Goal: Task Accomplishment & Management: Complete application form

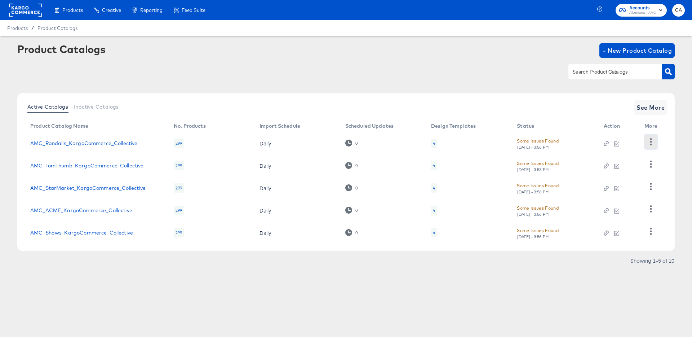
click at [650, 140] on icon "button" at bounding box center [650, 141] width 7 height 7
click at [624, 165] on div "HUD Checks (Internal)" at bounding box center [621, 168] width 72 height 12
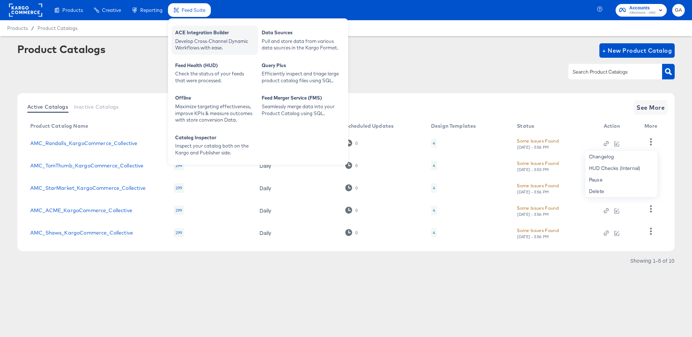
click at [194, 35] on div "ACE Integration Builder" at bounding box center [214, 33] width 79 height 9
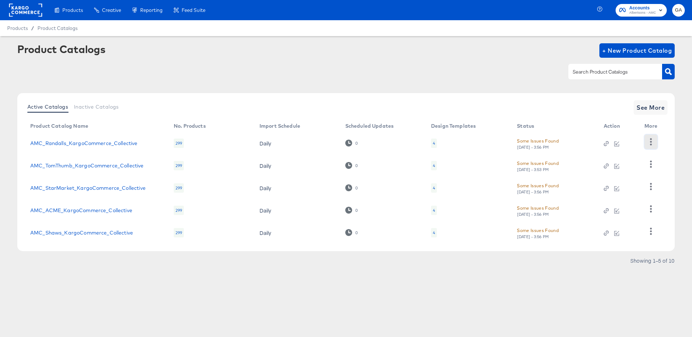
click at [647, 142] on icon "button" at bounding box center [650, 141] width 7 height 7
click at [533, 147] on div "Tue, Sep 30th - 3:56 PM" at bounding box center [533, 146] width 32 height 5
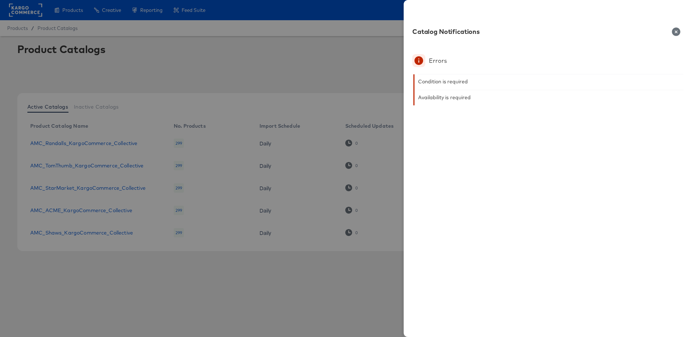
click at [675, 32] on icon "button" at bounding box center [676, 31] width 8 height 8
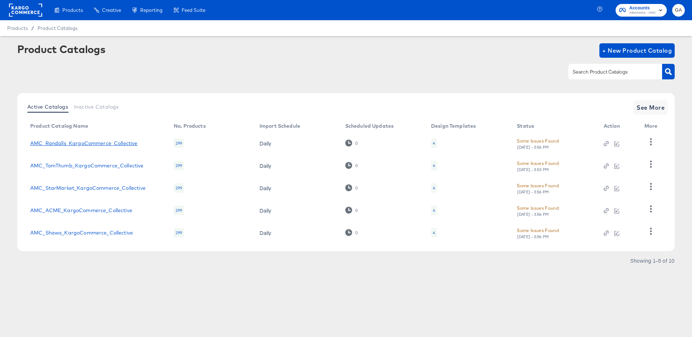
click at [104, 141] on link "AMC_Randalls_KargoCommerce_Collective" at bounding box center [83, 143] width 107 height 6
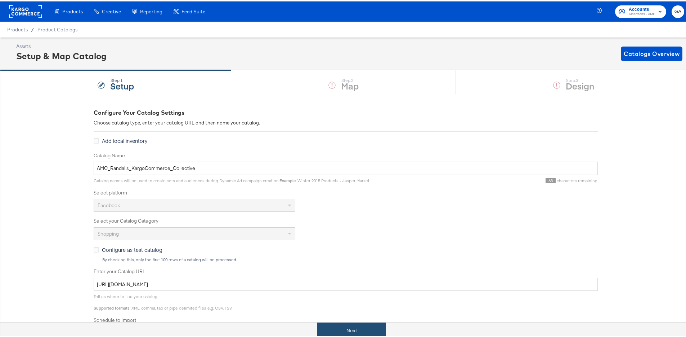
click at [337, 325] on button "Next" at bounding box center [351, 329] width 69 height 16
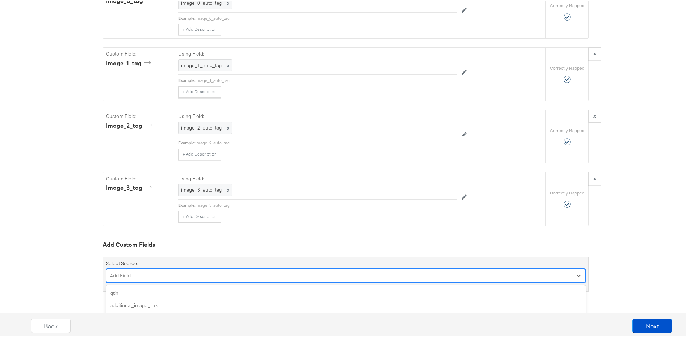
scroll to position [1369, 0]
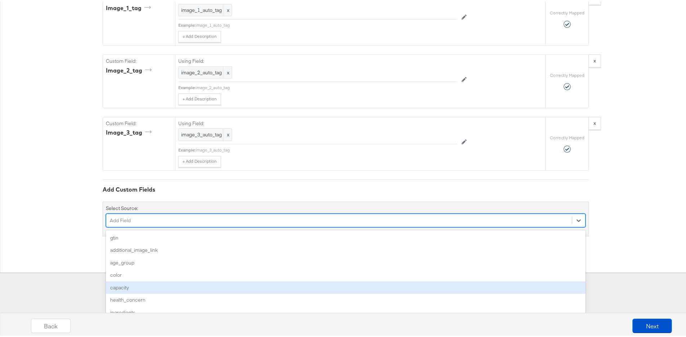
click at [153, 226] on div "option capacity focused, 5 of 160. 160 results available. Use Up and Down to ch…" at bounding box center [346, 219] width 480 height 14
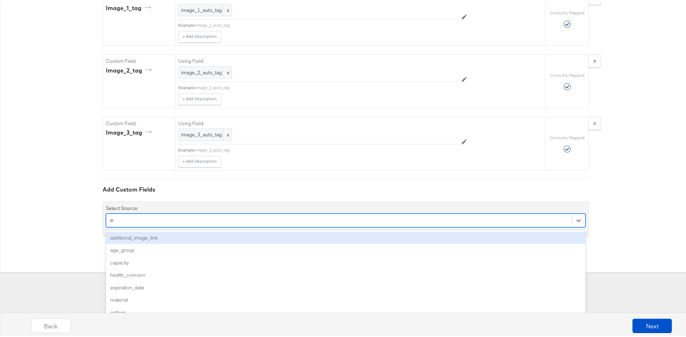
scroll to position [1309, 0]
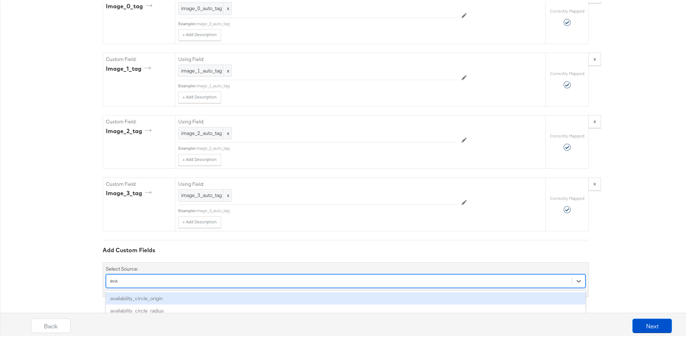
type input "ava"
click at [575, 263] on div "Select Source: option availability_circle_origin focused, 156 of 160. 3 results…" at bounding box center [346, 277] width 486 height 35
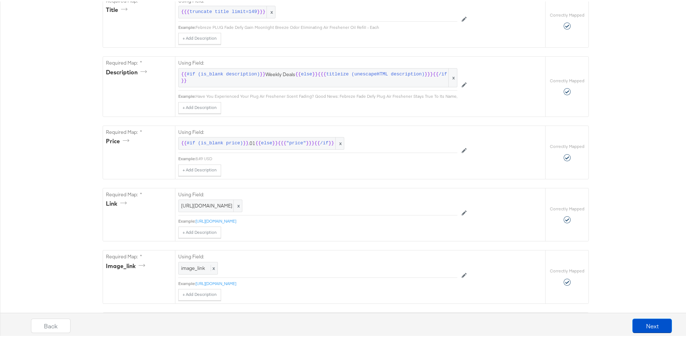
scroll to position [0, 0]
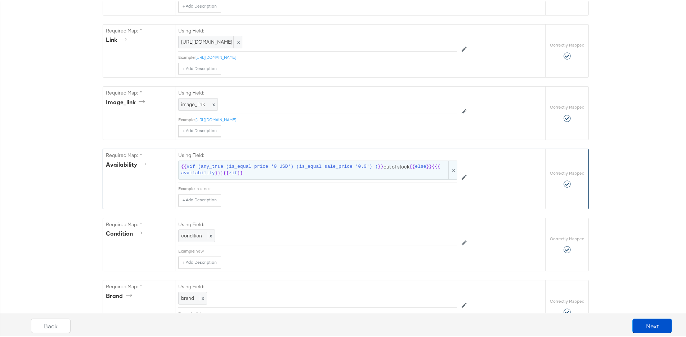
click at [303, 169] on span "#if (any_true (is_equal price '0 USD') (is_equal sale_price '0.0') )" at bounding box center [282, 165] width 191 height 7
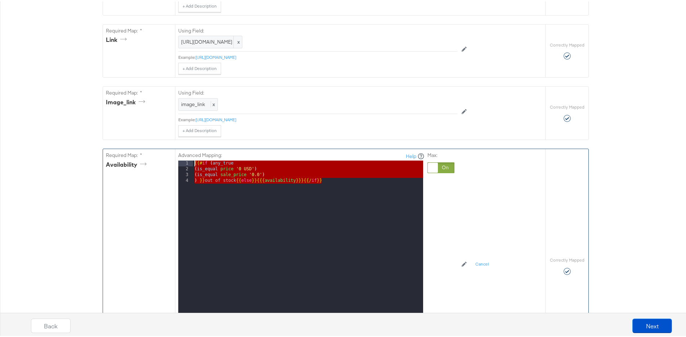
drag, startPoint x: 348, startPoint y: 185, endPoint x: 192, endPoint y: 167, distance: 156.6
click at [193, 167] on div "{{# if ( any_true ( is_equal price '0 USD' ) ( is_equal sale_price '0.0' ) ) }}…" at bounding box center [308, 255] width 230 height 192
click at [439, 204] on div "Max:" at bounding box center [441, 251] width 27 height 202
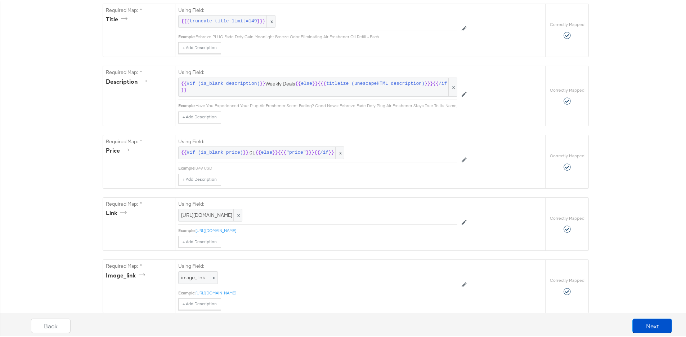
scroll to position [0, 0]
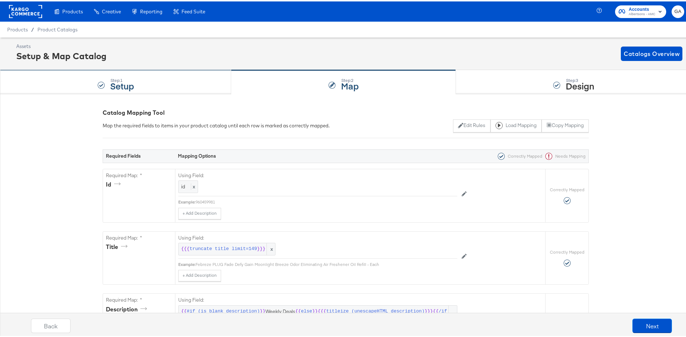
click at [109, 85] on div "Step: 1 Setup" at bounding box center [115, 81] width 231 height 24
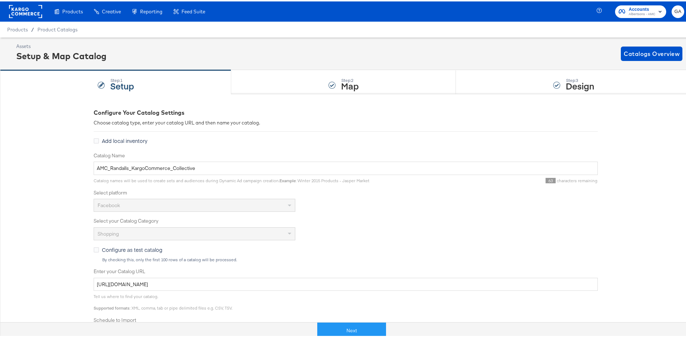
scroll to position [81, 0]
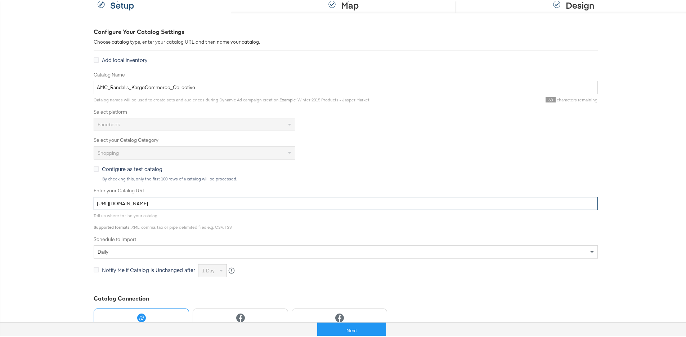
drag, startPoint x: 272, startPoint y: 202, endPoint x: 113, endPoint y: 204, distance: 158.9
click at [69, 201] on div "Configure Your Catalog Settings Choose catalog type, enter your catalog URL and…" at bounding box center [346, 205] width 692 height 386
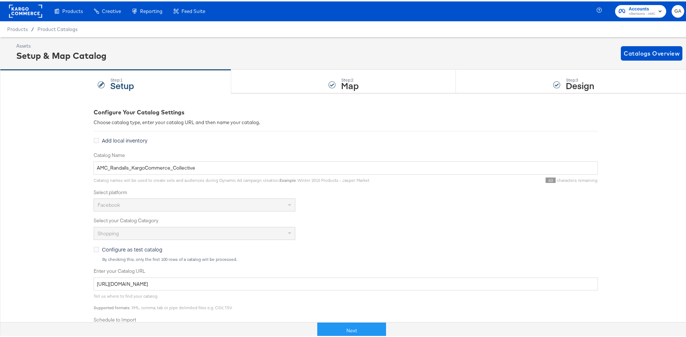
scroll to position [0, 0]
click at [566, 77] on div "Step: 3" at bounding box center [580, 78] width 28 height 5
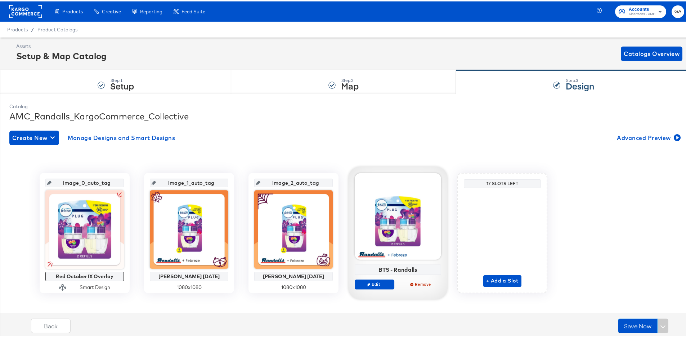
scroll to position [1, 0]
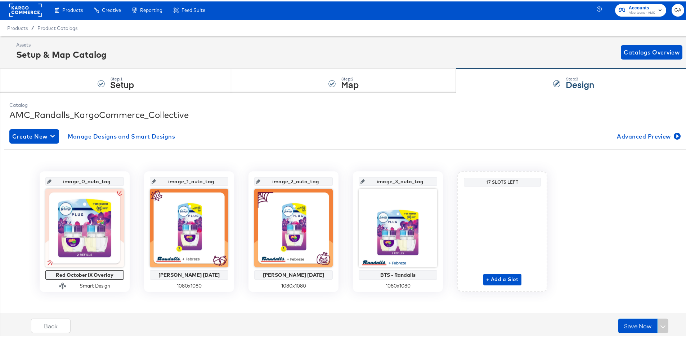
click at [63, 22] on div "Products / Product Catalogs" at bounding box center [346, 27] width 692 height 16
click at [64, 26] on span "Product Catalogs" at bounding box center [57, 27] width 40 height 6
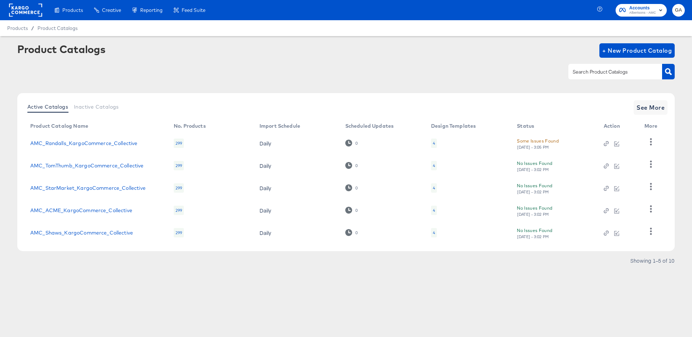
click at [529, 140] on div "Some Issues Found" at bounding box center [538, 141] width 42 height 8
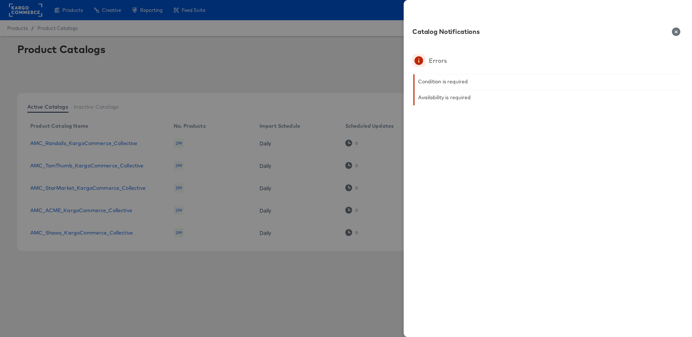
click at [441, 97] on div "Availability is required" at bounding box center [444, 97] width 53 height 6
click at [674, 32] on icon "button" at bounding box center [676, 31] width 8 height 8
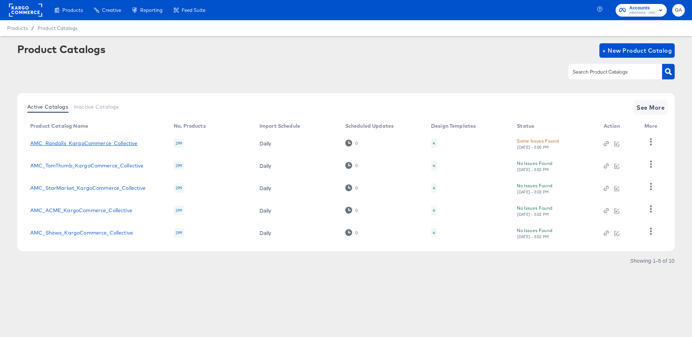
click at [128, 143] on link "AMC_Randalls_KargoCommerce_Collective" at bounding box center [83, 143] width 107 height 6
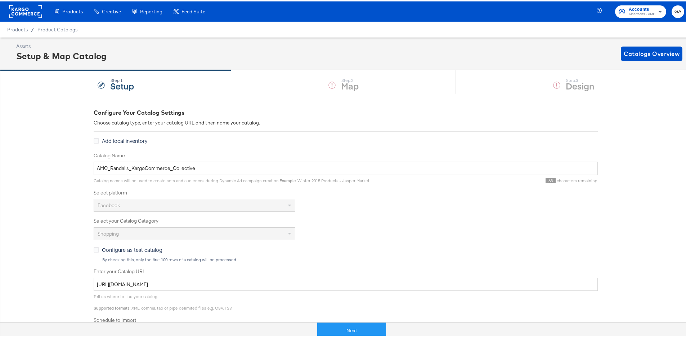
scroll to position [147, 0]
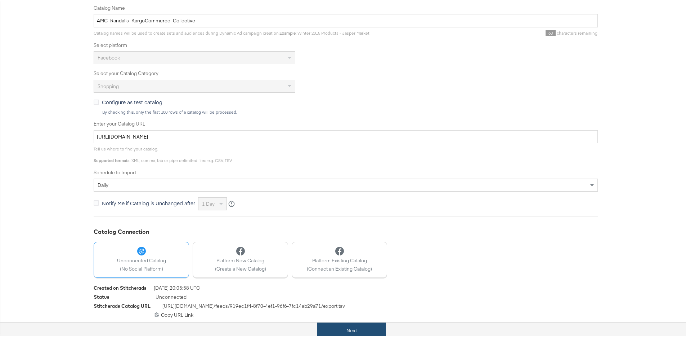
click at [345, 328] on button "Next" at bounding box center [351, 329] width 69 height 16
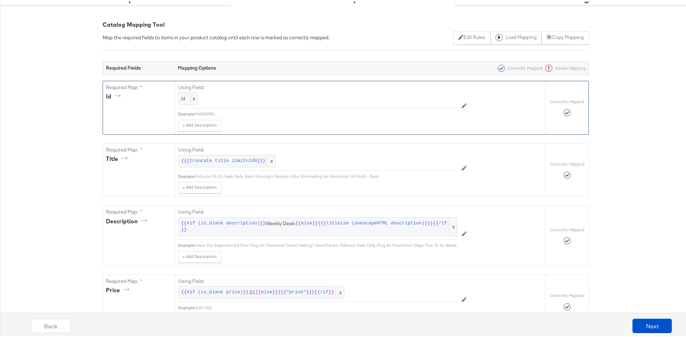
scroll to position [176, 0]
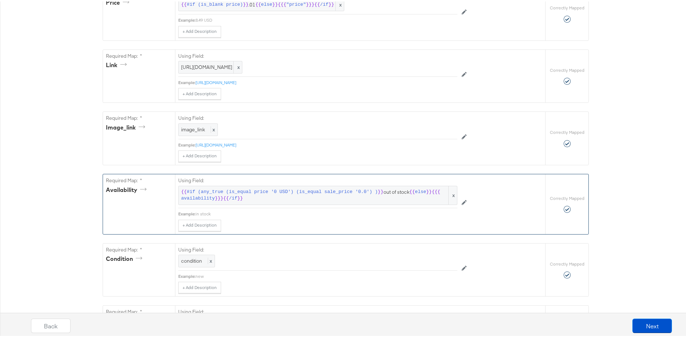
scroll to position [491, 0]
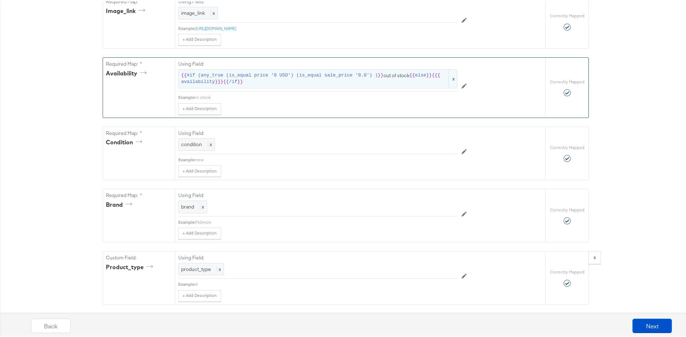
click at [251, 77] on span "#if (any_true (is_equal price '0 USD') (is_equal sale_price '0.0') )" at bounding box center [282, 74] width 191 height 7
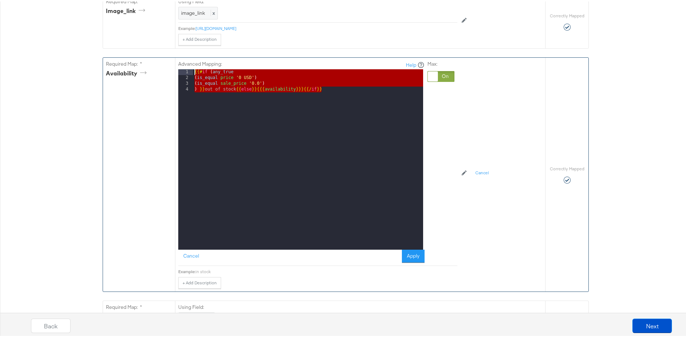
drag, startPoint x: 344, startPoint y: 103, endPoint x: 142, endPoint y: 74, distance: 203.9
click at [142, 74] on div "Required Map: * availability Advanced Mapping: Help 1 2 3 4 {{# if ( any_true (…" at bounding box center [324, 172] width 442 height 233
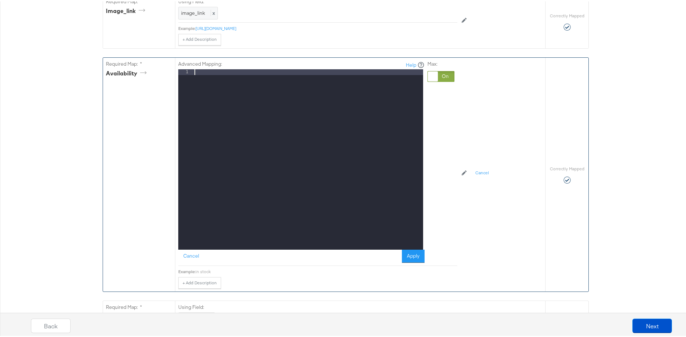
click at [431, 80] on div at bounding box center [433, 75] width 10 height 10
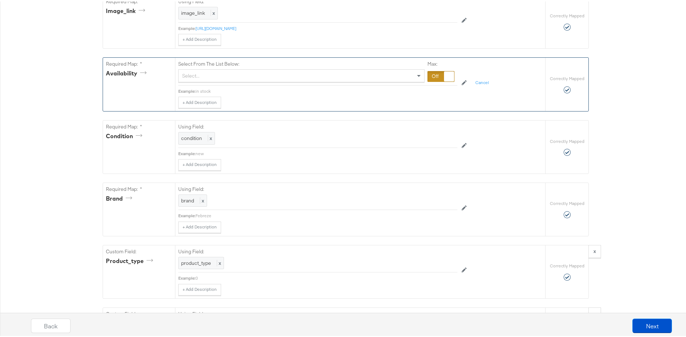
click at [230, 80] on div "Select..." at bounding box center [302, 74] width 246 height 12
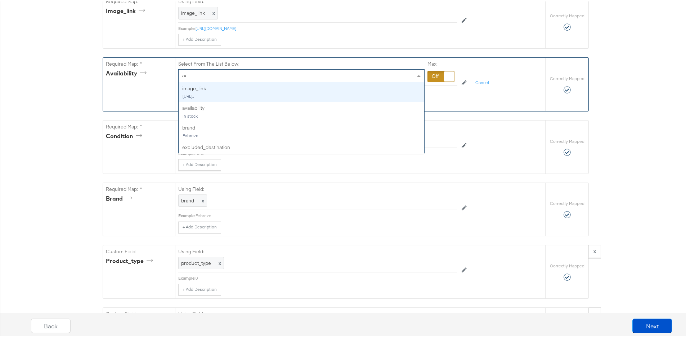
type input "ava"
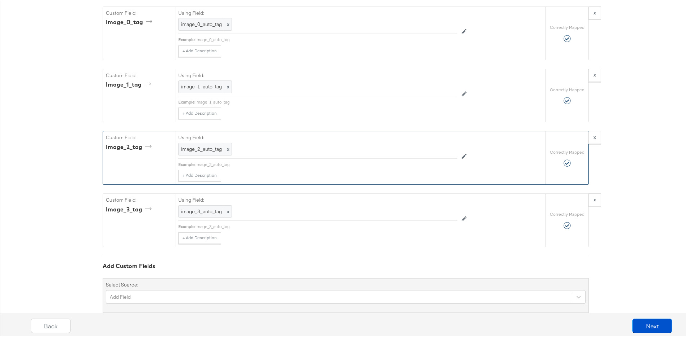
scroll to position [1302, 0]
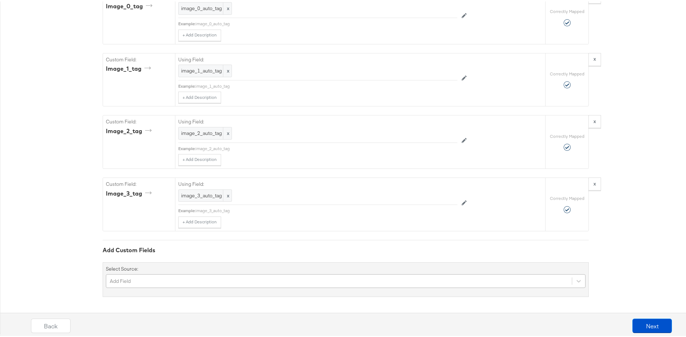
click at [146, 279] on div "Add Field" at bounding box center [346, 279] width 480 height 14
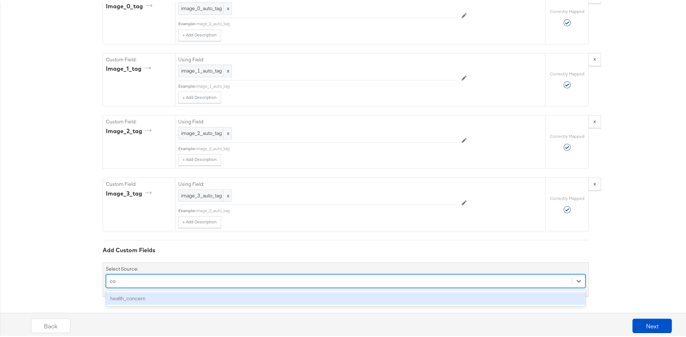
type input "c"
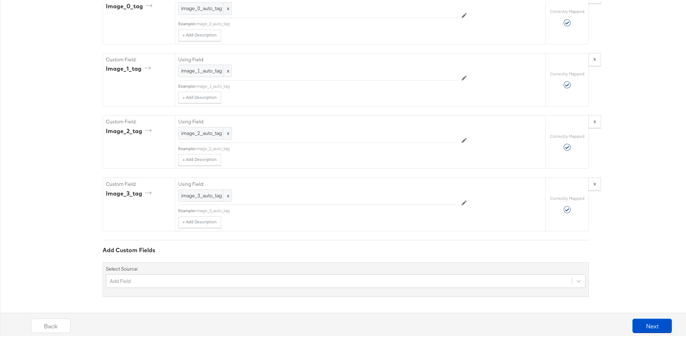
drag, startPoint x: 18, startPoint y: 107, endPoint x: 22, endPoint y: 107, distance: 4.0
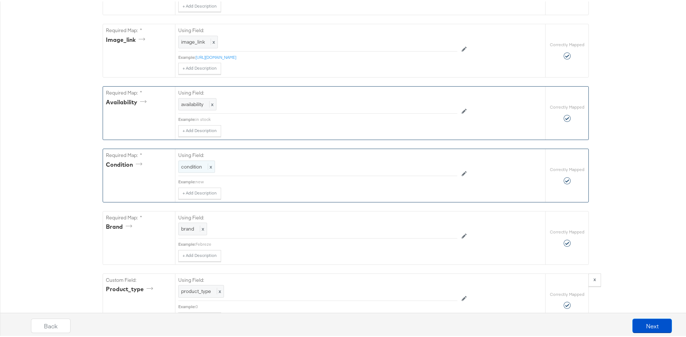
click at [208, 168] on span "x" at bounding box center [210, 165] width 4 height 6
click at [284, 163] on div "Select From The List Below: condition" at bounding box center [301, 161] width 246 height 22
click at [285, 171] on div "condition" at bounding box center [302, 165] width 246 height 12
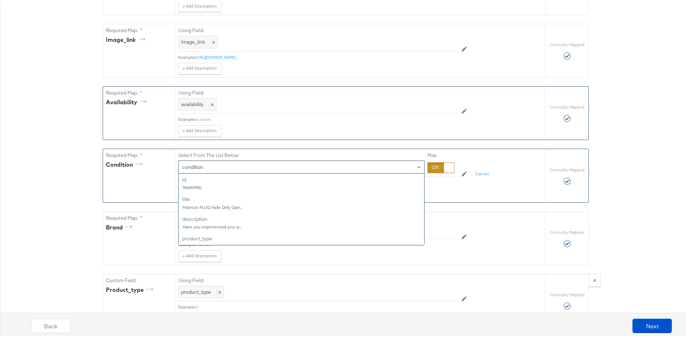
scroll to position [118, 0]
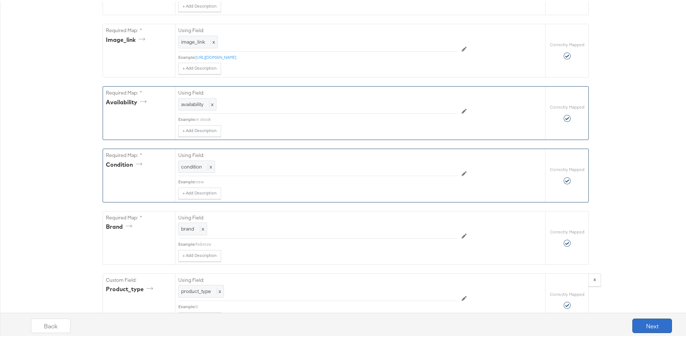
click at [636, 317] on button "Next" at bounding box center [653, 324] width 40 height 14
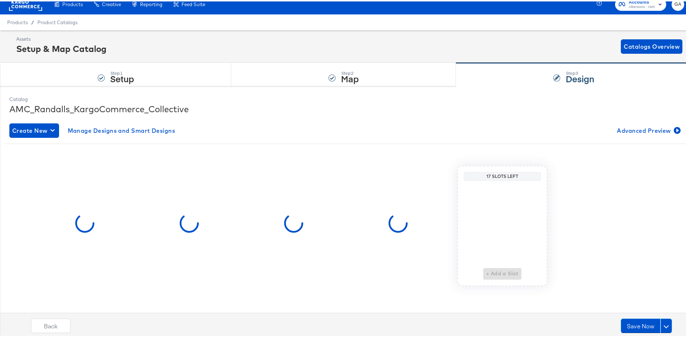
scroll to position [0, 0]
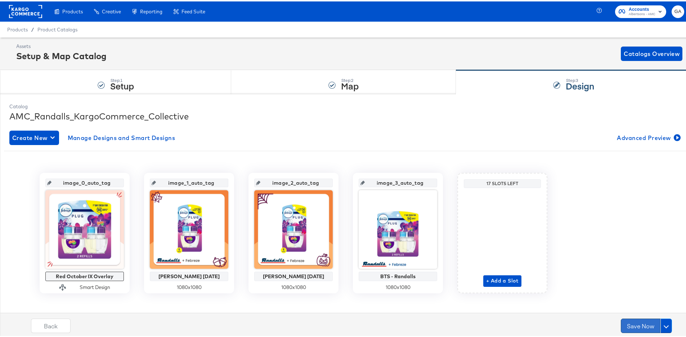
click at [628, 321] on button "Save Now" at bounding box center [641, 324] width 40 height 14
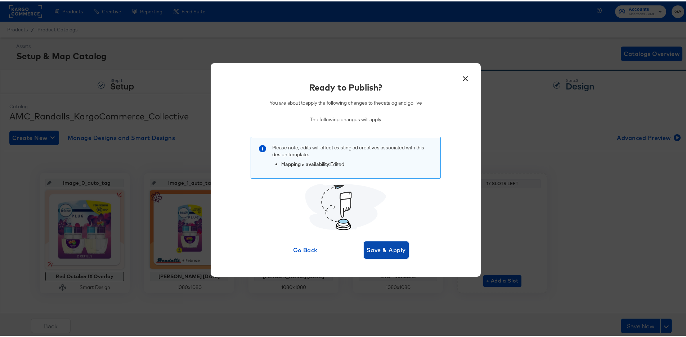
click at [392, 249] on span "Save & Apply" at bounding box center [386, 248] width 39 height 10
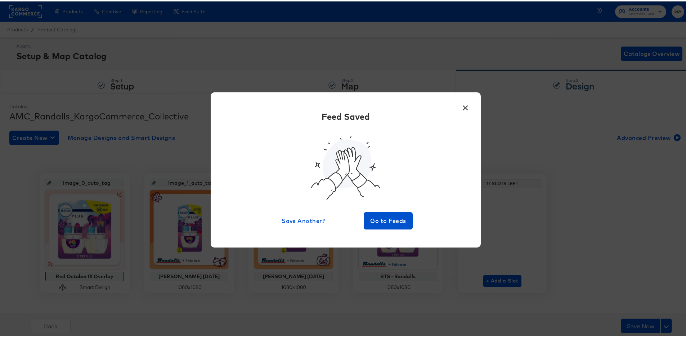
click at [462, 108] on button "×" at bounding box center [465, 104] width 13 height 13
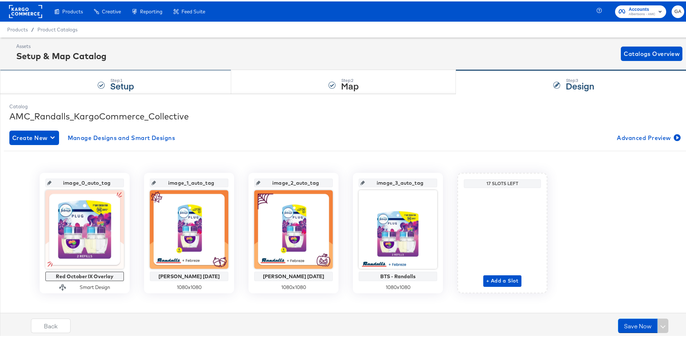
click at [111, 84] on strong "Setup" at bounding box center [122, 84] width 24 height 12
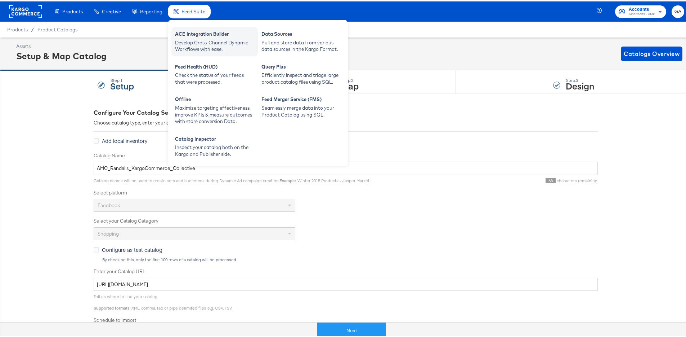
click at [207, 40] on div "Develop Cross-Channel Dynamic Workflows with ease." at bounding box center [214, 44] width 79 height 13
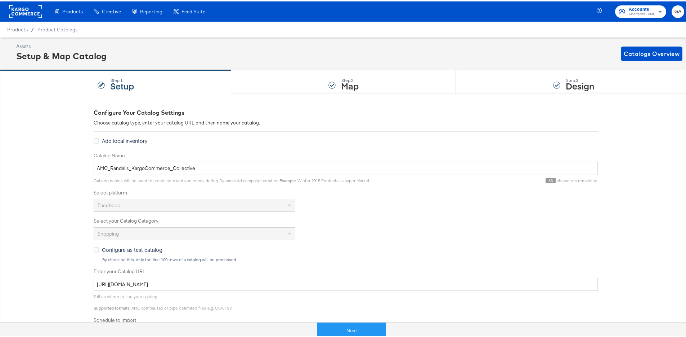
click at [336, 275] on div "Enter your Catalog URL https://ace.stitcherads.com/exports/1011/universal/none/…" at bounding box center [346, 277] width 504 height 23
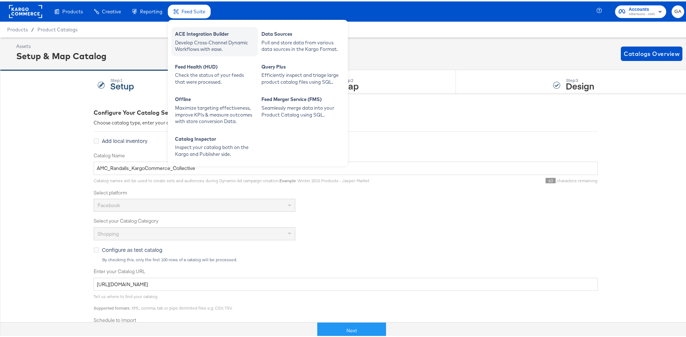
click at [191, 35] on div "ACE Integration Builder" at bounding box center [214, 33] width 79 height 9
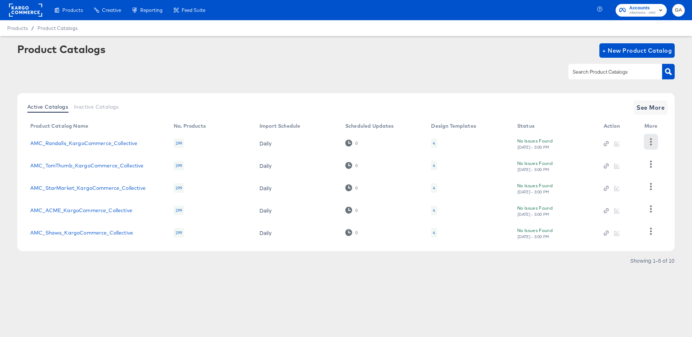
click at [649, 144] on icon "button" at bounding box center [650, 141] width 7 height 7
click at [616, 169] on div "HUD Checks (Internal)" at bounding box center [621, 168] width 72 height 12
click at [621, 167] on div "HUD Checks (Internal)" at bounding box center [621, 168] width 72 height 12
click at [124, 143] on link "AMC_Randalls_KargoCommerce_Collective" at bounding box center [83, 143] width 107 height 6
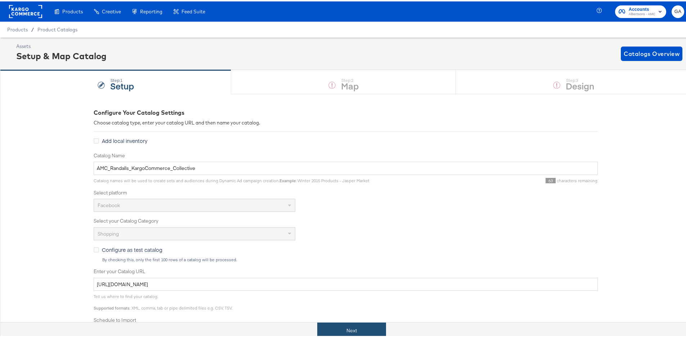
click at [338, 324] on button "Next" at bounding box center [351, 329] width 69 height 16
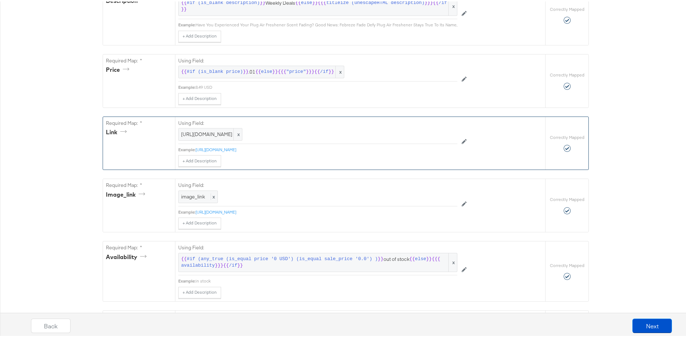
scroll to position [405, 0]
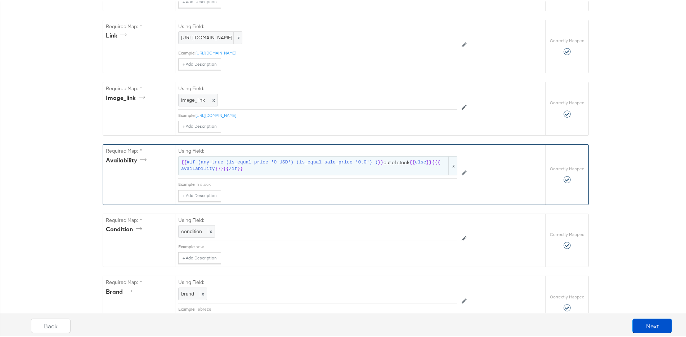
click at [285, 164] on span "#if (any_true (is_equal price '0 USD') (is_equal sale_price '0.0') )" at bounding box center [282, 160] width 191 height 7
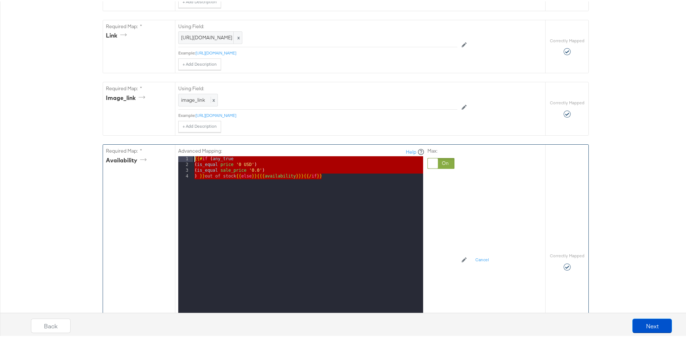
drag, startPoint x: 329, startPoint y: 186, endPoint x: 202, endPoint y: 171, distance: 127.7
click at [135, 156] on div "Required Map: * availability Advanced Mapping: Help 1 2 3 4 {{# if ( any_true (…" at bounding box center [324, 259] width 442 height 233
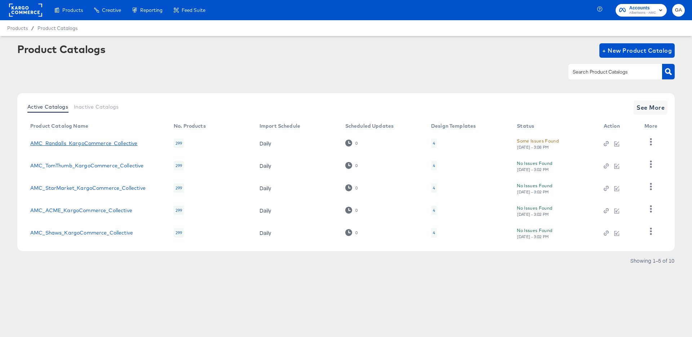
click at [120, 141] on link "AMC_Randalls_KargoCommerce_Collective" at bounding box center [83, 143] width 107 height 6
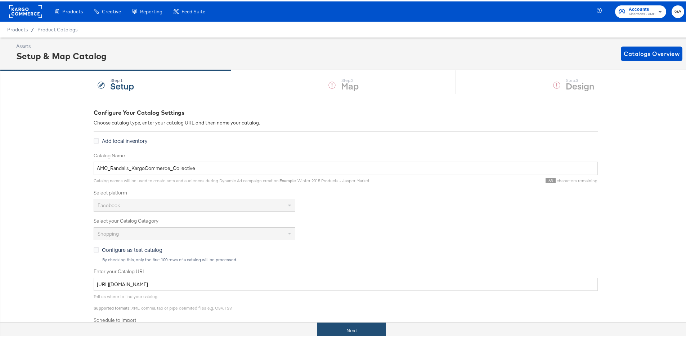
click at [342, 331] on button "Next" at bounding box center [351, 329] width 69 height 16
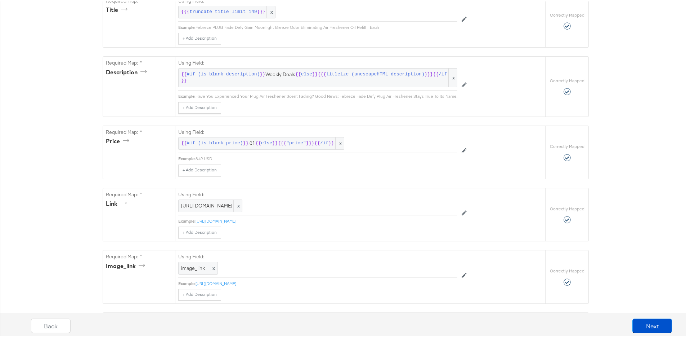
scroll to position [243, 0]
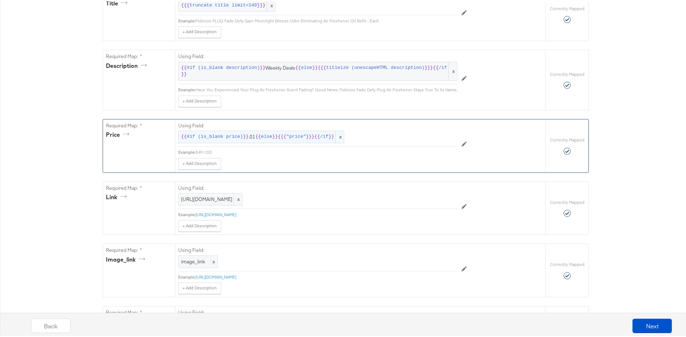
click at [261, 139] on span "else" at bounding box center [266, 135] width 11 height 7
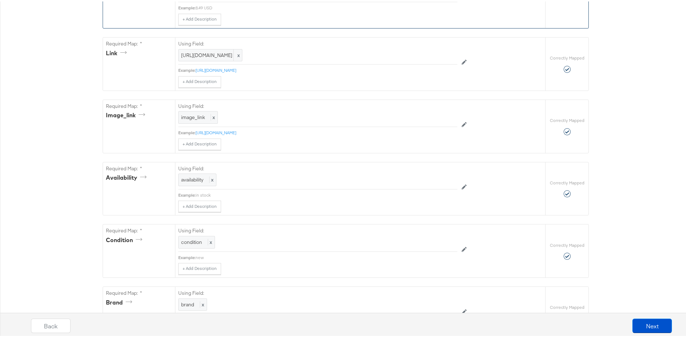
scroll to position [698, 0]
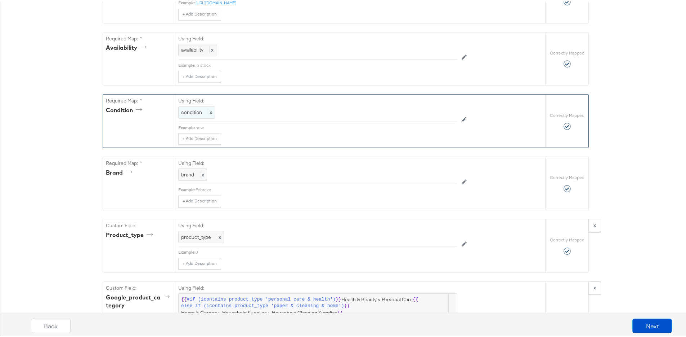
click at [208, 114] on span "x" at bounding box center [210, 110] width 4 height 6
click at [436, 116] on div at bounding box center [441, 111] width 27 height 11
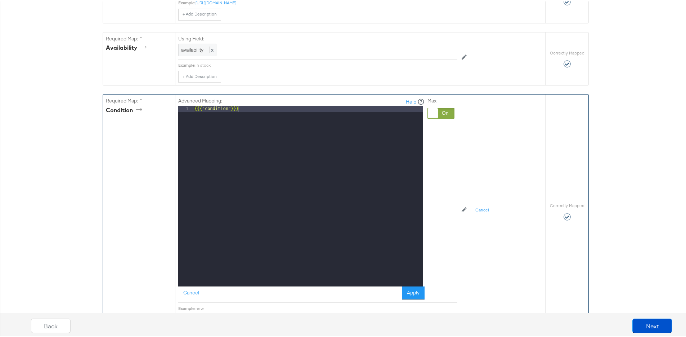
click at [432, 117] on div at bounding box center [433, 112] width 10 height 10
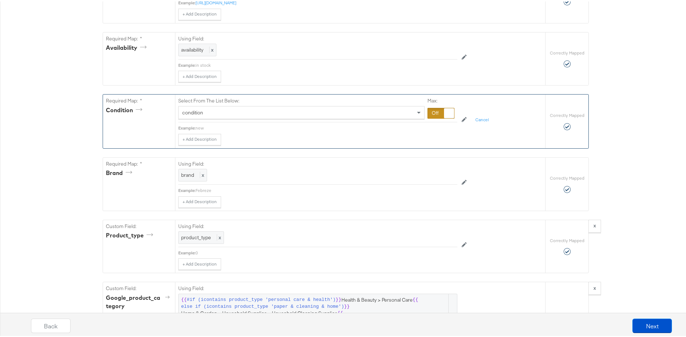
click at [334, 114] on div "condition" at bounding box center [302, 111] width 246 height 12
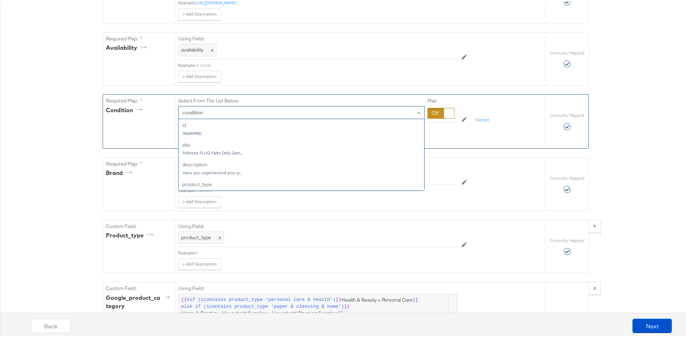
scroll to position [118, 0]
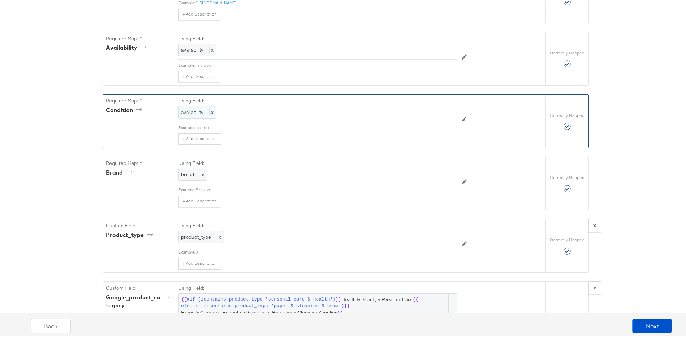
click at [190, 114] on span "availability" at bounding box center [192, 110] width 22 height 6
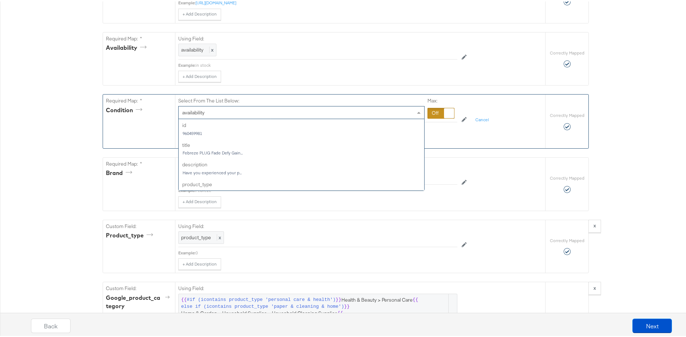
click at [212, 116] on div "availability" at bounding box center [302, 111] width 246 height 12
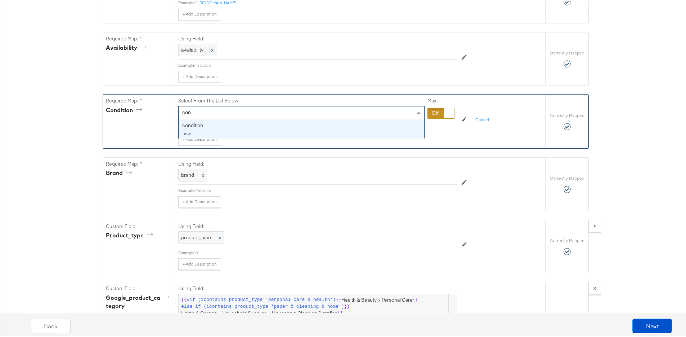
type input "cond"
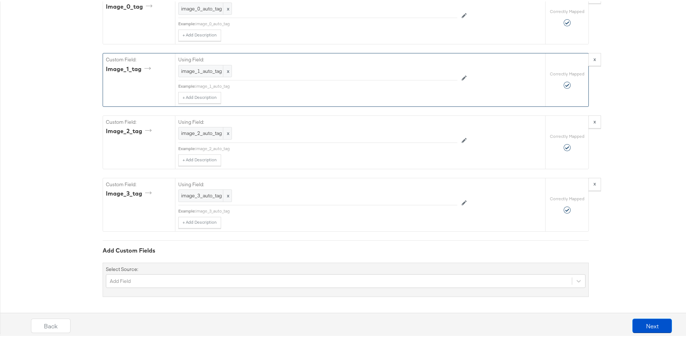
scroll to position [1483, 0]
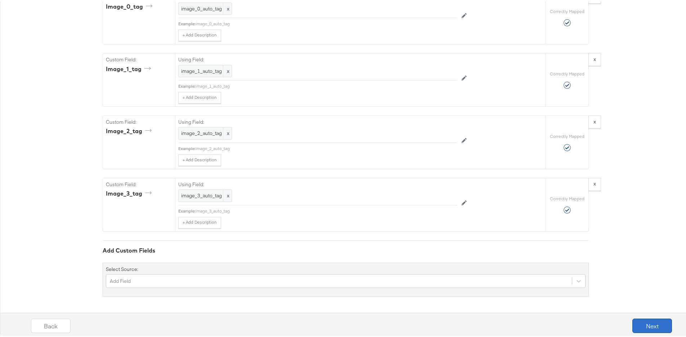
click at [648, 321] on button "Next" at bounding box center [653, 324] width 40 height 14
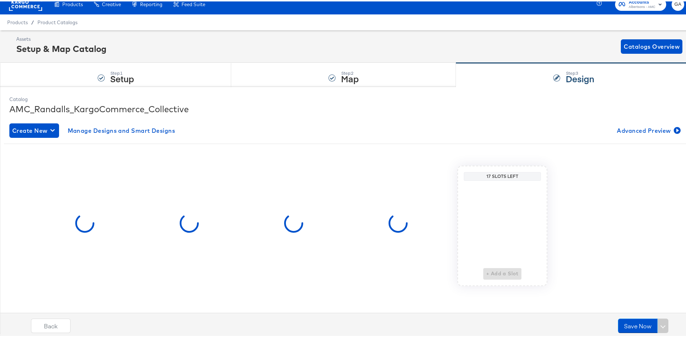
scroll to position [0, 0]
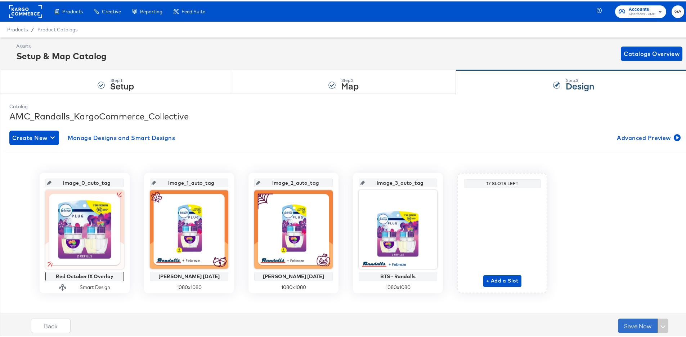
click at [624, 320] on button "Save Now" at bounding box center [638, 324] width 40 height 14
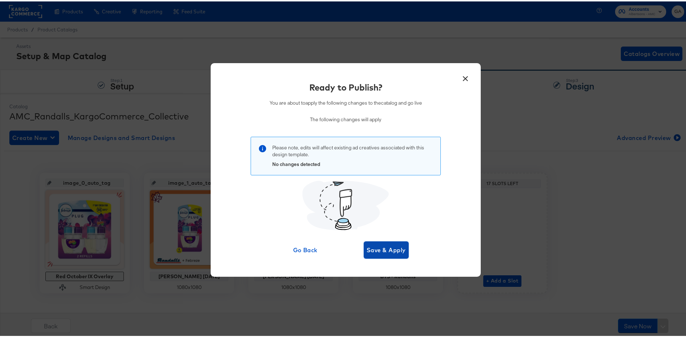
click at [374, 250] on span "Save & Apply" at bounding box center [386, 248] width 39 height 10
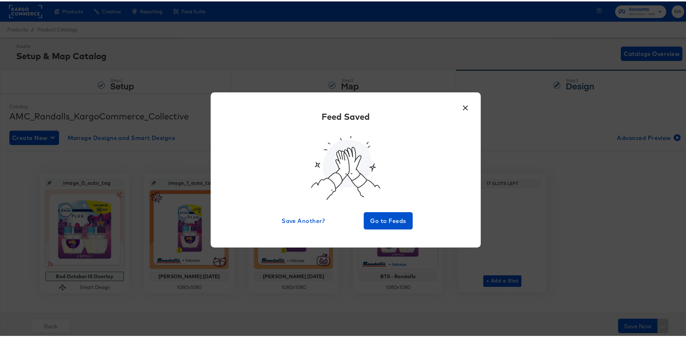
click at [463, 105] on button "×" at bounding box center [465, 104] width 13 height 13
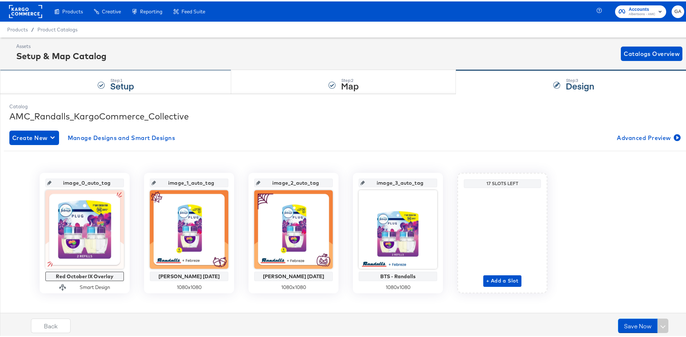
click at [125, 81] on strong "Setup" at bounding box center [122, 84] width 24 height 12
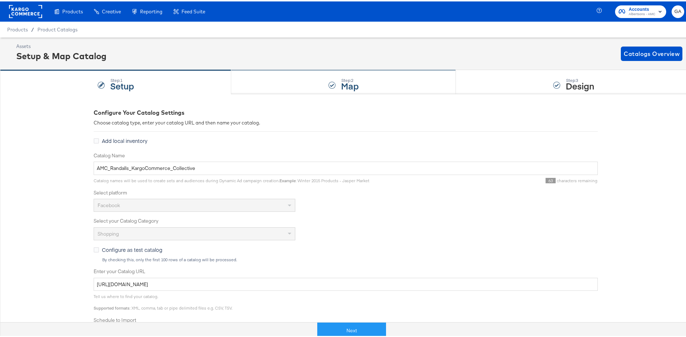
click at [313, 85] on div "Step: 2 Map" at bounding box center [343, 81] width 225 height 24
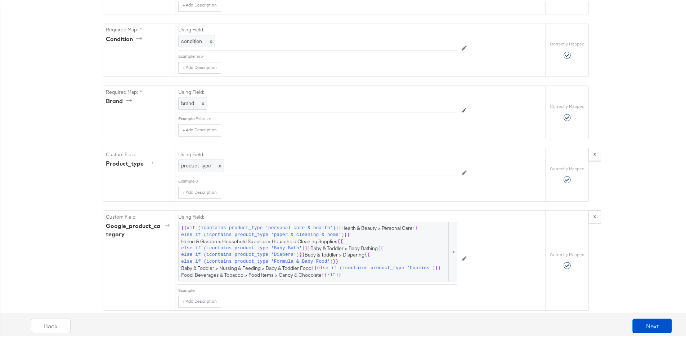
scroll to position [592, 0]
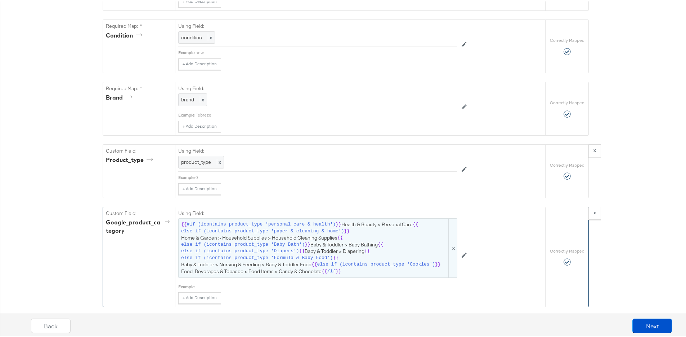
click at [376, 236] on span "{{ #if (icontains product_type 'personal care & health') }} Health & Beauty > P…" at bounding box center [317, 246] width 273 height 54
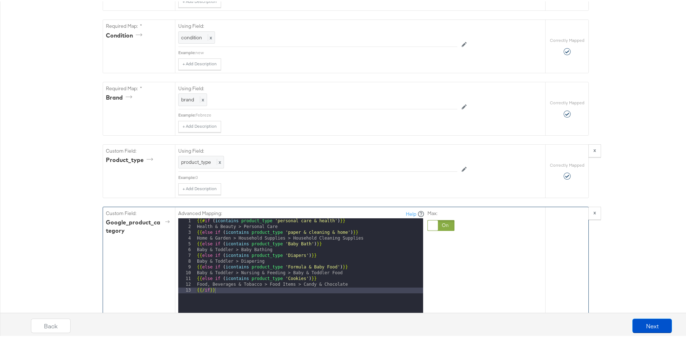
click at [53, 182] on div "Catalog Mapping Tool Map the required fields to items in your product catalog u…" at bounding box center [346, 335] width 692 height 1669
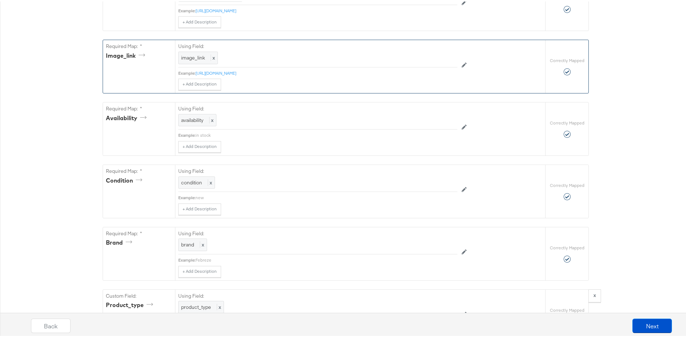
scroll to position [317, 0]
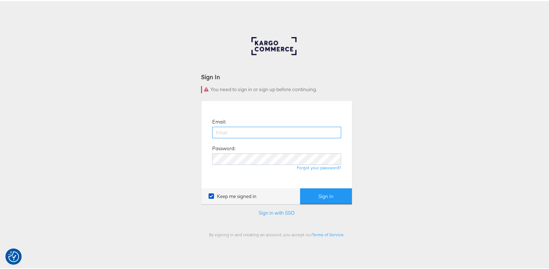
type input "george.aguila@kargo.com"
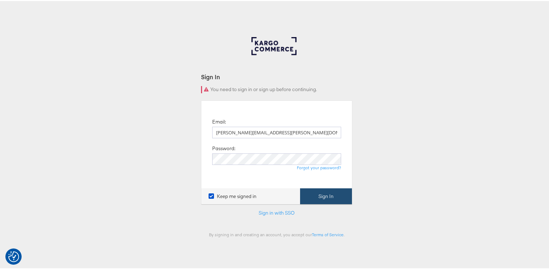
click at [326, 197] on button "Sign In" at bounding box center [326, 195] width 52 height 16
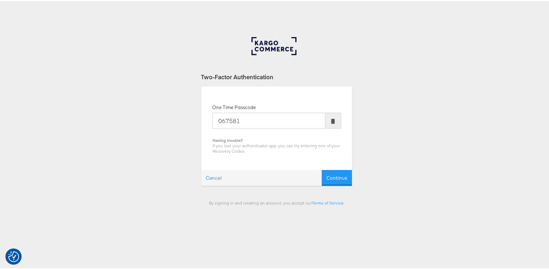
type input "067581"
click at [322, 169] on button "Continue" at bounding box center [337, 177] width 30 height 16
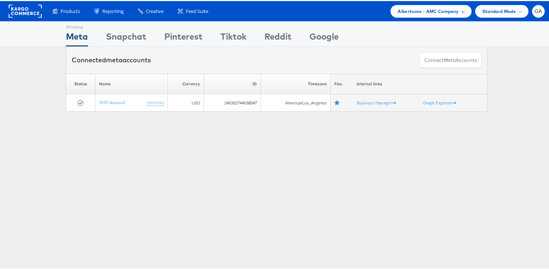
click at [446, 12] on span "Albertsons - AMC Company" at bounding box center [428, 10] width 61 height 8
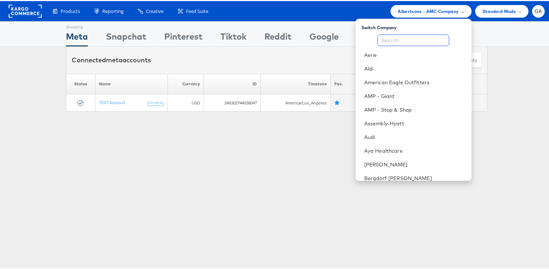
click at [400, 43] on input "text" at bounding box center [414, 40] width 72 height 12
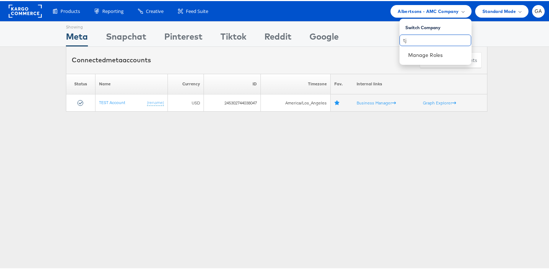
type input "t"
type input "T"
type input "m"
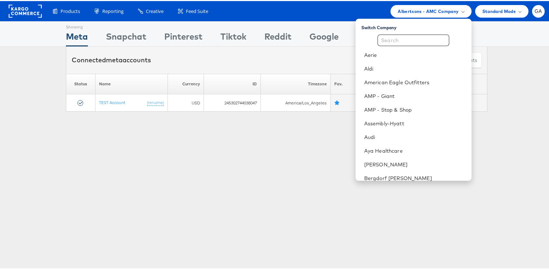
click at [20, 8] on rect at bounding box center [25, 10] width 33 height 13
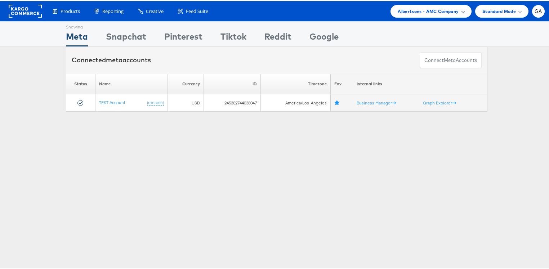
click at [429, 12] on span "Albertsons - AMC Company" at bounding box center [428, 10] width 61 height 8
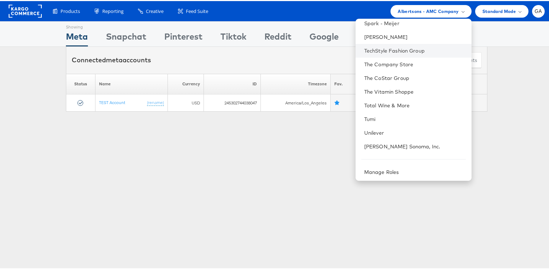
scroll to position [676, 0]
click at [396, 174] on div "Manage Roles" at bounding box center [414, 171] width 116 height 14
click at [395, 171] on link "Manage Roles" at bounding box center [381, 170] width 35 height 6
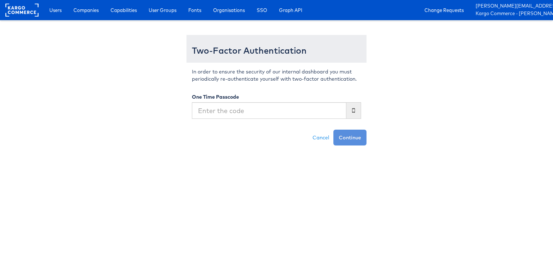
click at [228, 112] on input "text" at bounding box center [269, 110] width 155 height 17
type input "905944"
click at [334, 130] on button "Continue" at bounding box center [350, 138] width 33 height 16
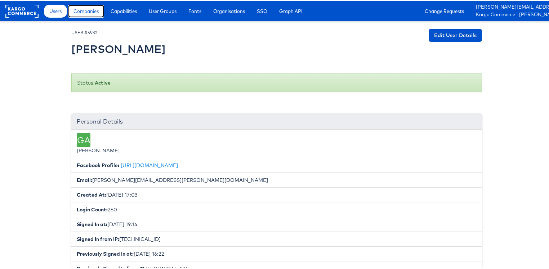
click at [92, 12] on span "Companies" at bounding box center [86, 9] width 25 height 7
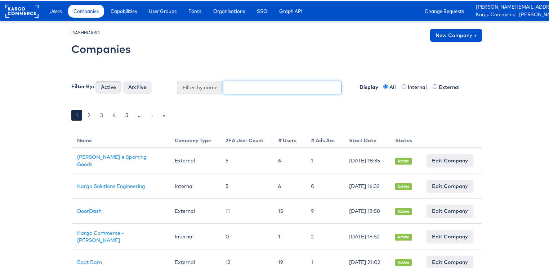
click at [239, 83] on input "text" at bounding box center [282, 87] width 119 height 14
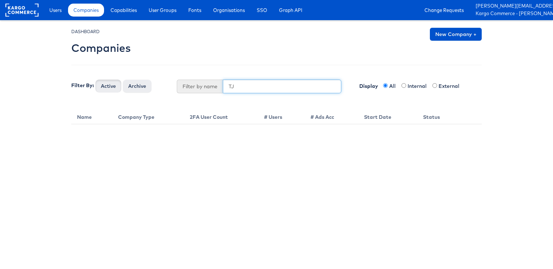
type input "T"
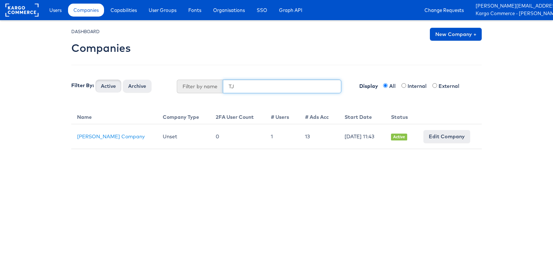
type input "T"
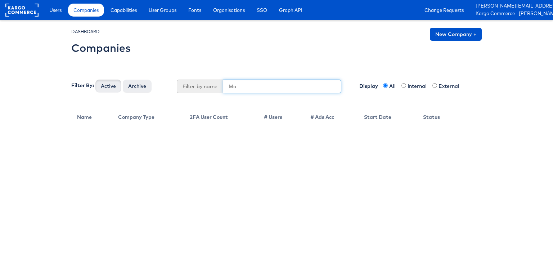
type input "M"
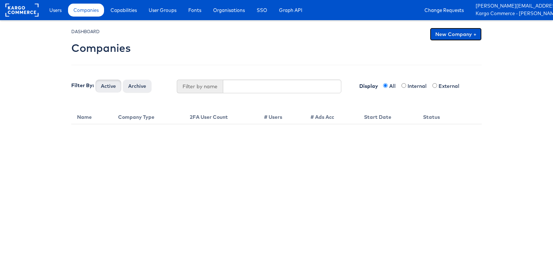
click at [462, 31] on link "New Company +" at bounding box center [456, 34] width 52 height 13
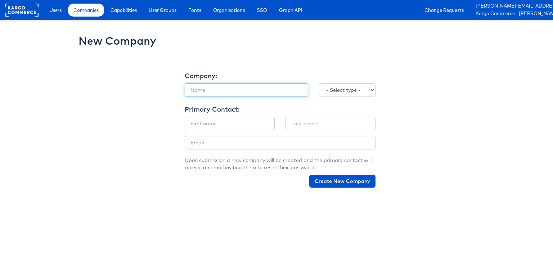
click at [222, 92] on input "text" at bounding box center [247, 90] width 124 height 14
type input "TJX"
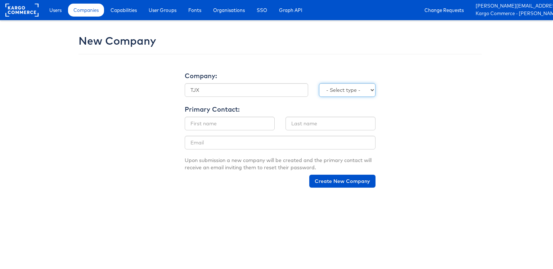
click at [346, 92] on select "- Select type - Internal External" at bounding box center [347, 90] width 57 height 14
select select "EXTERNAL"
click at [319, 83] on select "- Select type - Internal External" at bounding box center [347, 90] width 57 height 14
click at [218, 122] on input "text" at bounding box center [230, 124] width 90 height 14
click at [218, 123] on input "text" at bounding box center [230, 124] width 90 height 14
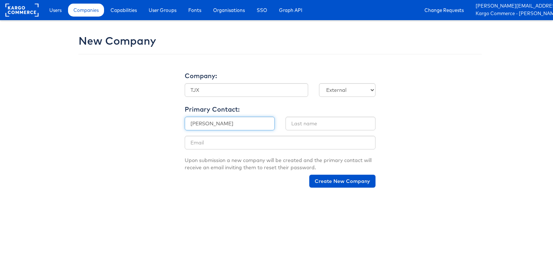
type input "[PERSON_NAME]"
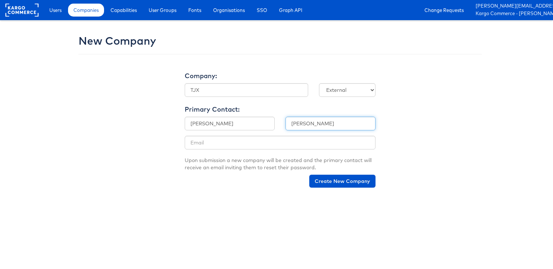
type input "[PERSON_NAME]"
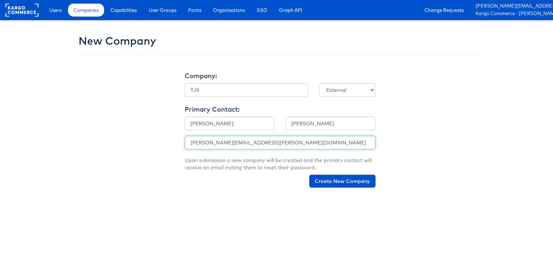
click at [224, 143] on input "[PERSON_NAME][EMAIL_ADDRESS][PERSON_NAME][DOMAIN_NAME]" at bounding box center [280, 143] width 191 height 14
type input "[PERSON_NAME][EMAIL_ADDRESS][PERSON_NAME][DOMAIN_NAME]"
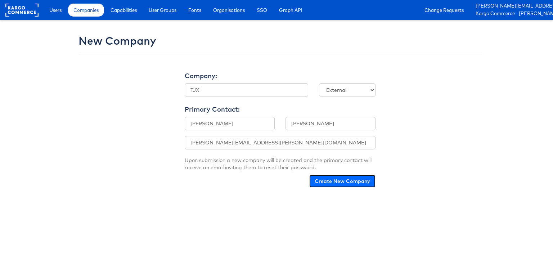
click at [330, 180] on button "Create New Company" at bounding box center [342, 181] width 66 height 13
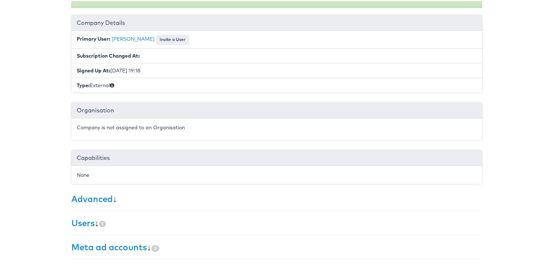
scroll to position [178, 0]
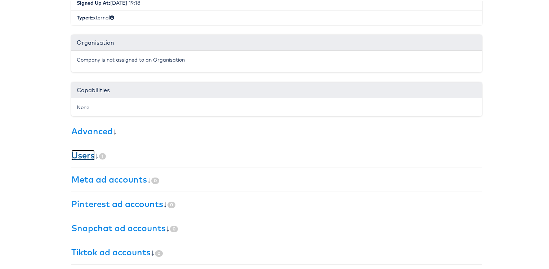
click at [89, 153] on link "Users" at bounding box center [82, 154] width 23 height 11
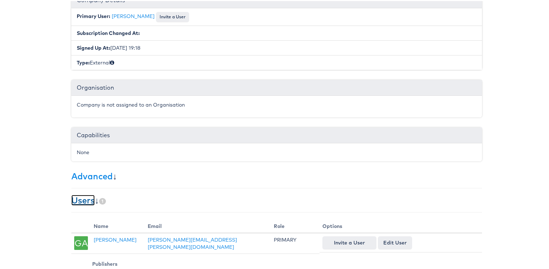
scroll to position [0, 0]
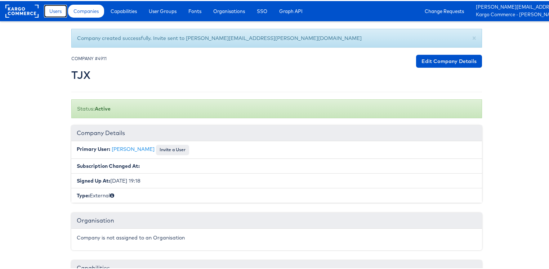
click at [56, 14] on link "Users" at bounding box center [55, 10] width 23 height 13
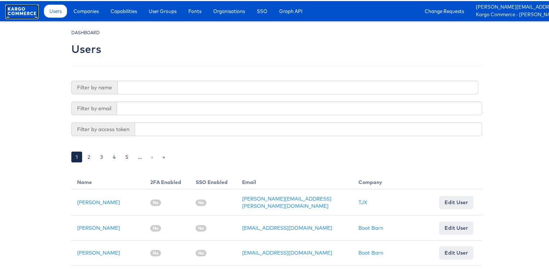
click at [30, 11] on rect at bounding box center [21, 10] width 33 height 13
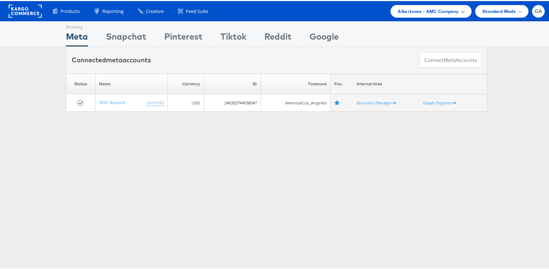
click at [429, 11] on span "Albertsons - AMC Company" at bounding box center [428, 10] width 61 height 8
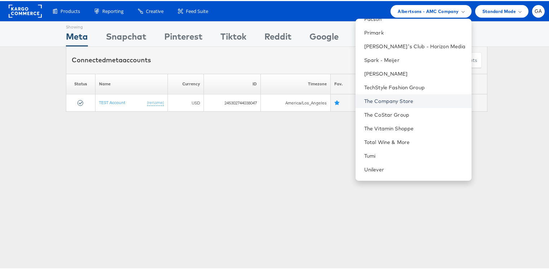
scroll to position [676, 0]
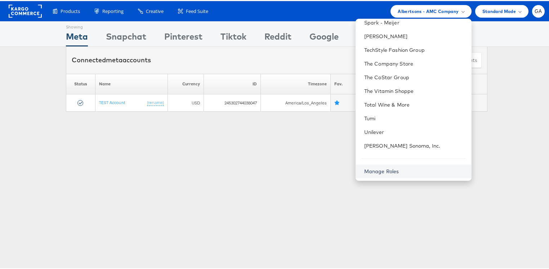
click at [387, 173] on link "Manage Roles" at bounding box center [381, 170] width 35 height 6
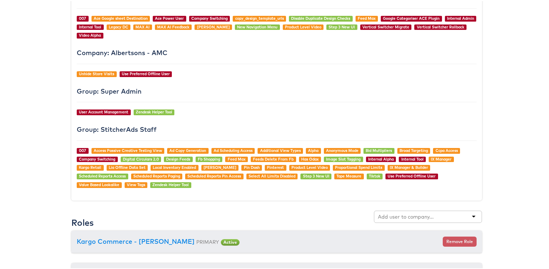
scroll to position [733, 0]
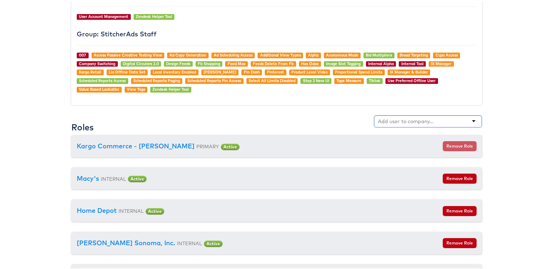
click at [411, 117] on input "text" at bounding box center [406, 120] width 57 height 7
type input "TJX"
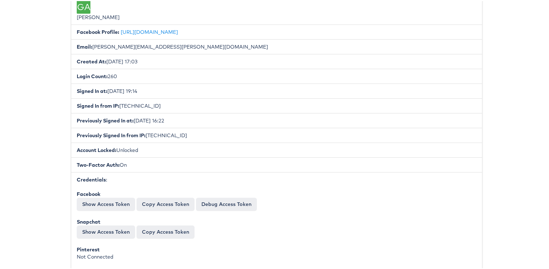
scroll to position [0, 0]
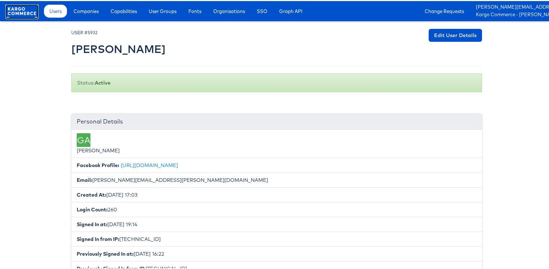
click at [9, 11] on rect at bounding box center [21, 10] width 33 height 13
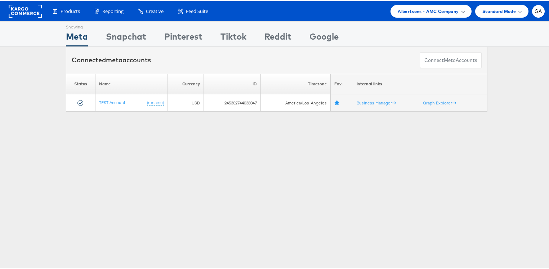
click at [411, 8] on span "Albertsons - AMC Company" at bounding box center [428, 10] width 61 height 8
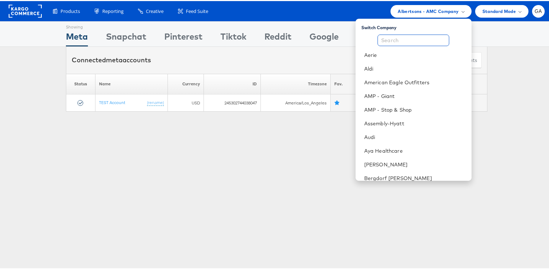
click at [398, 37] on input "text" at bounding box center [414, 40] width 72 height 12
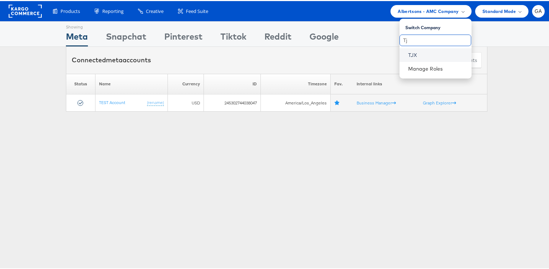
type input "Tj"
click at [408, 50] on link "TJX" at bounding box center [437, 53] width 58 height 7
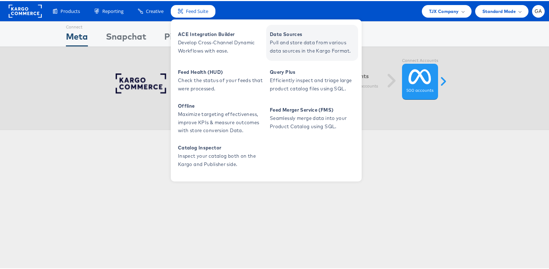
click at [279, 35] on span "Data Sources" at bounding box center [313, 33] width 86 height 8
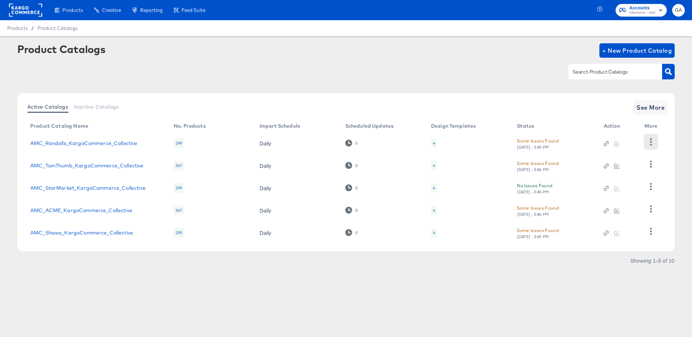
click at [654, 138] on icon "button" at bounding box center [650, 141] width 7 height 7
click at [619, 164] on div "HUD Checks (Internal)" at bounding box center [621, 168] width 72 height 12
click at [649, 110] on span "See More" at bounding box center [650, 107] width 28 height 10
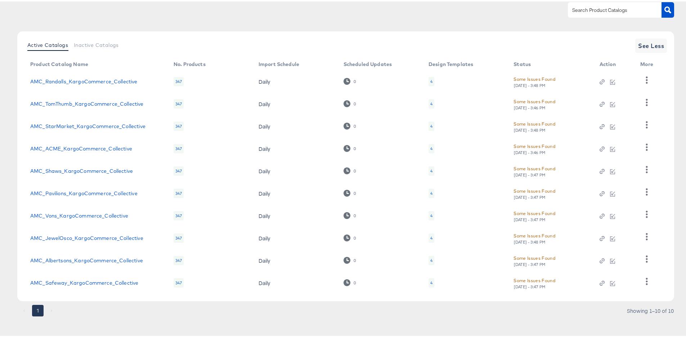
scroll to position [66, 0]
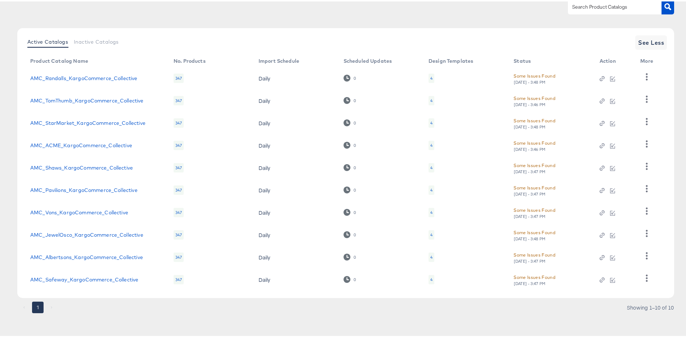
click at [543, 77] on div "Some Issues Found" at bounding box center [535, 75] width 42 height 8
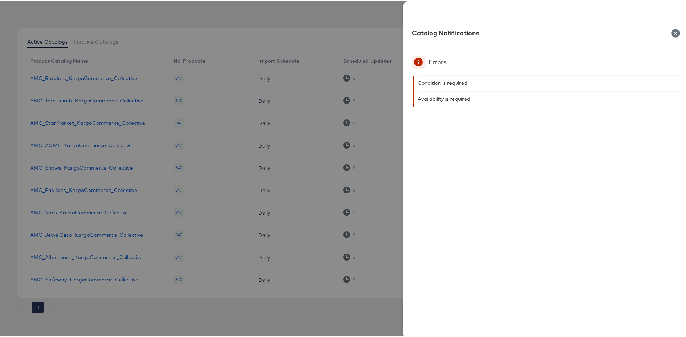
click at [672, 32] on icon "button" at bounding box center [676, 31] width 9 height 9
